Goal: Task Accomplishment & Management: Manage account settings

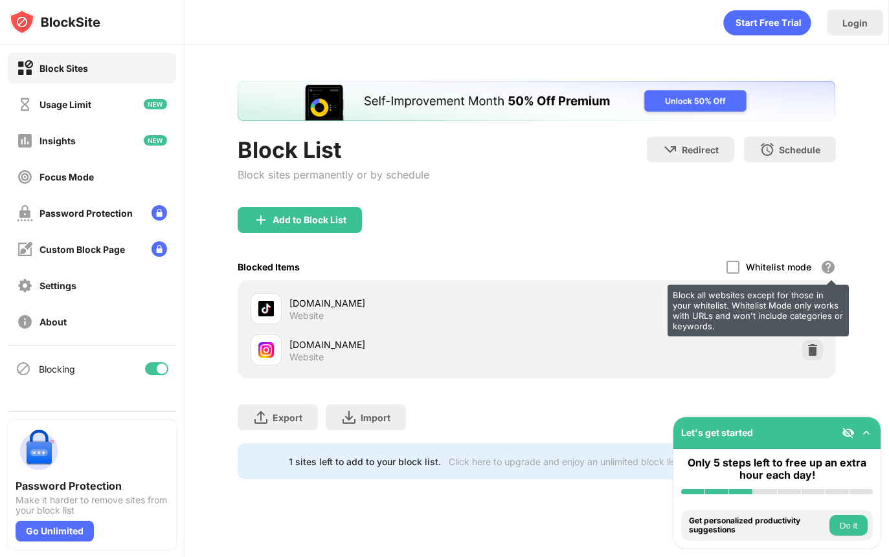
click at [545, 311] on div "Block all websites except for those in your whitelist. Whitelist Mode only work…" at bounding box center [757, 311] width 181 height 52
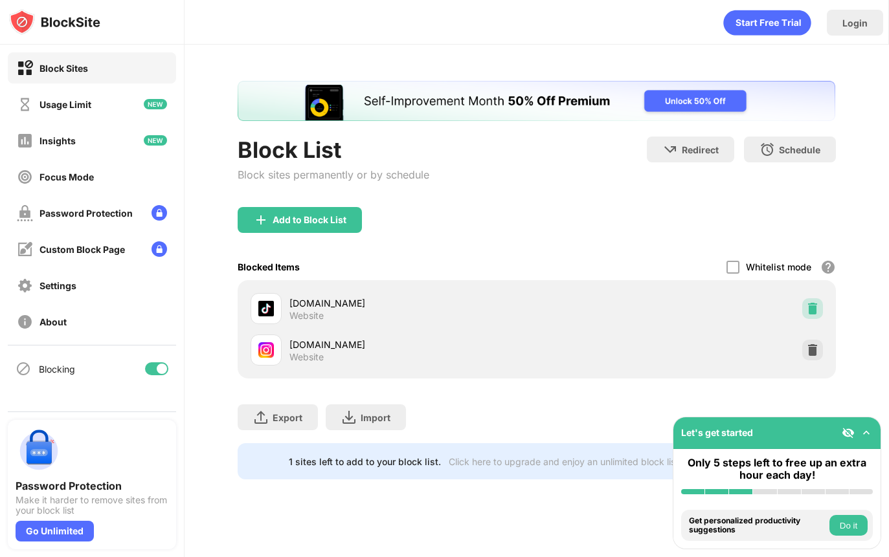
click at [545, 315] on div at bounding box center [812, 308] width 21 height 21
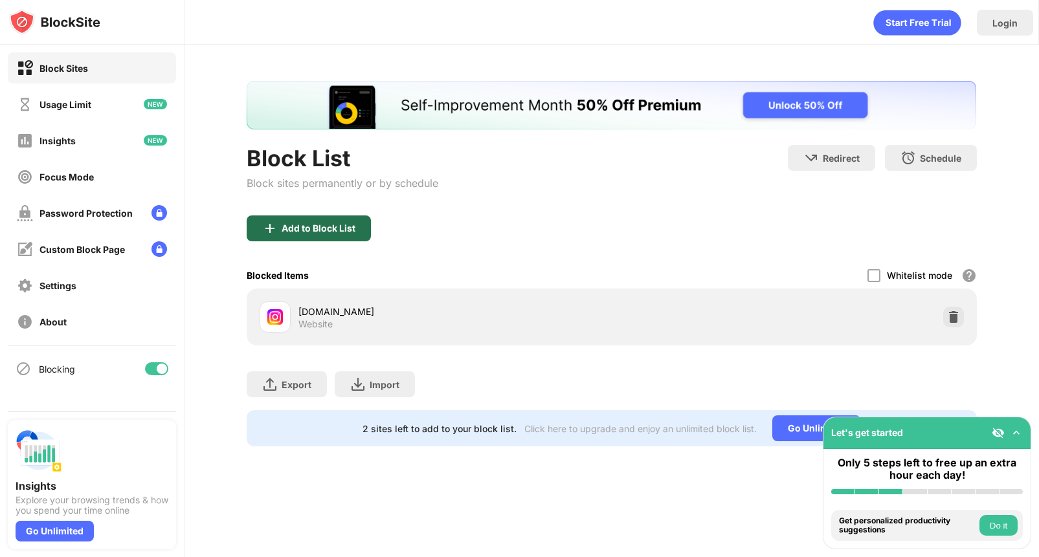
click at [344, 234] on div "Add to Block List" at bounding box center [309, 228] width 124 height 26
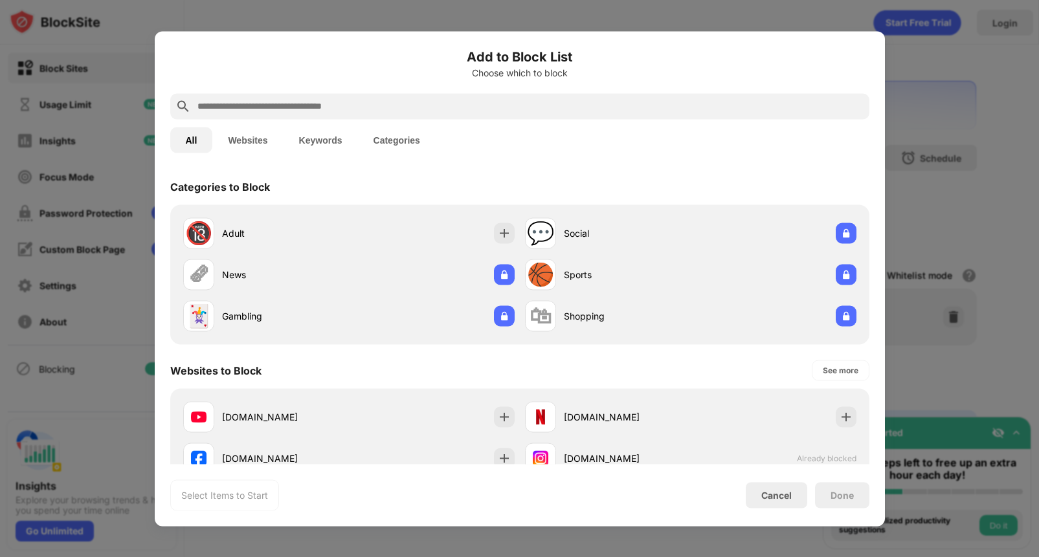
click at [339, 110] on input "text" at bounding box center [530, 106] width 668 height 16
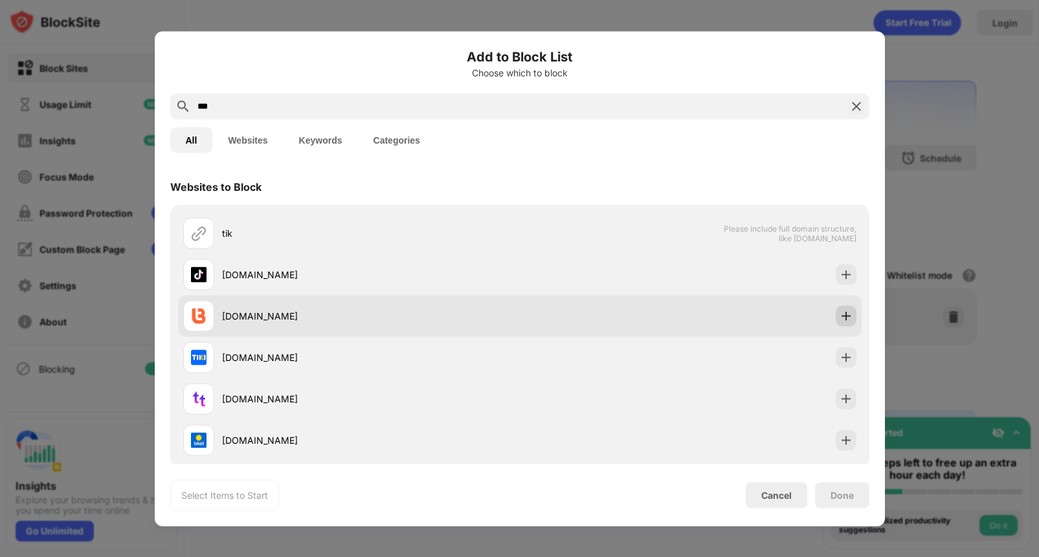
type input "***"
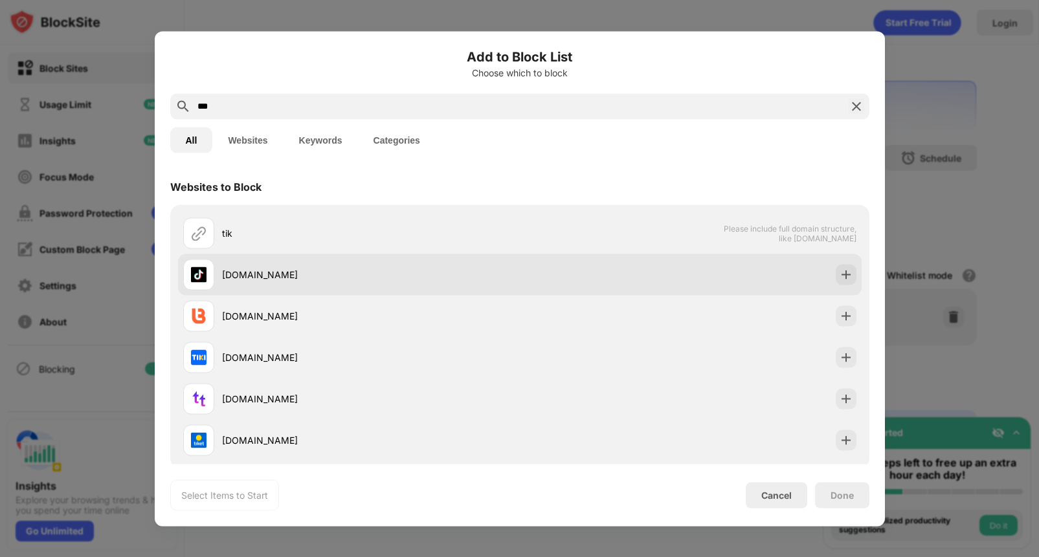
drag, startPoint x: 839, startPoint y: 313, endPoint x: 856, endPoint y: 284, distance: 33.6
click at [856, 284] on div "tik Please include full domain structure, like domain.com tiktok.com tikbuddy.c…" at bounding box center [519, 336] width 683 height 249
click at [854, 284] on div "[DOMAIN_NAME]" at bounding box center [519, 274] width 683 height 41
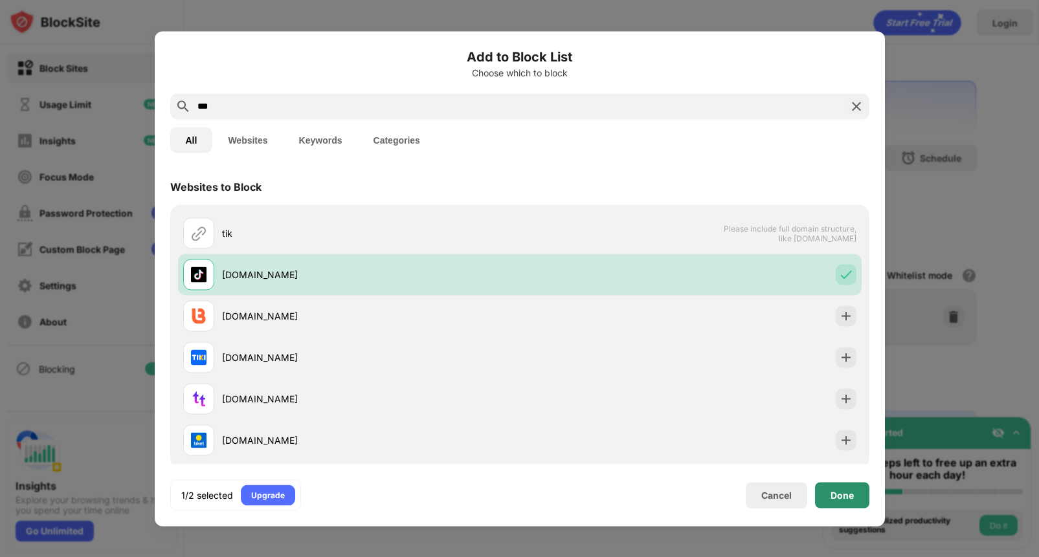
click at [844, 488] on div "Done" at bounding box center [842, 495] width 54 height 26
